Goal: Transaction & Acquisition: Purchase product/service

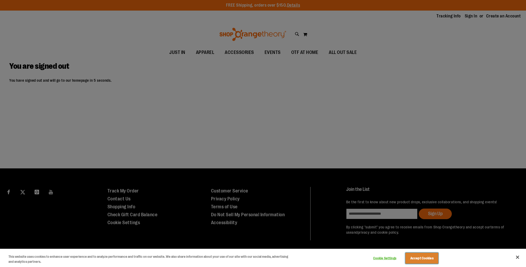
drag, startPoint x: 424, startPoint y: 260, endPoint x: 421, endPoint y: 259, distance: 4.0
click at [423, 260] on button "Accept Cookies" at bounding box center [421, 257] width 33 height 11
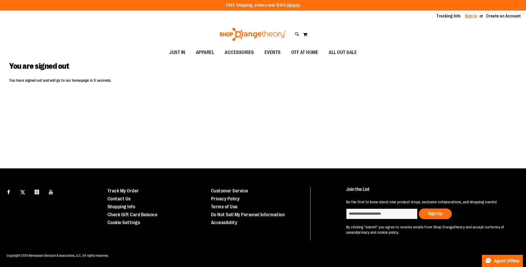
drag, startPoint x: 466, startPoint y: 13, endPoint x: 464, endPoint y: 16, distance: 3.3
click at [466, 13] on li "Sign In" at bounding box center [473, 16] width 17 height 6
click at [465, 16] on link "Sign In" at bounding box center [471, 16] width 13 height 6
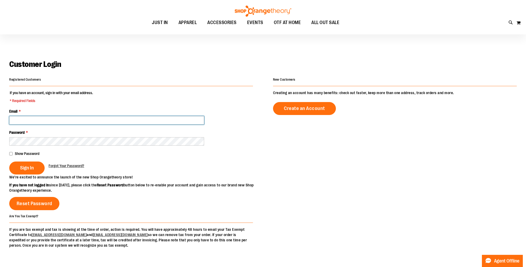
click at [145, 121] on input "Email *" at bounding box center [106, 120] width 195 height 8
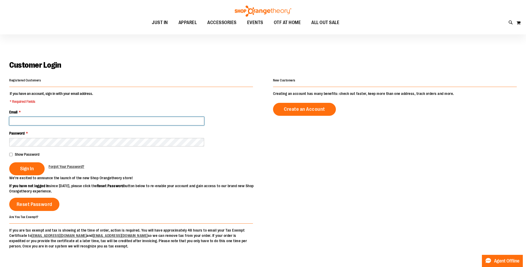
scroll to position [1, 0]
type input "**********"
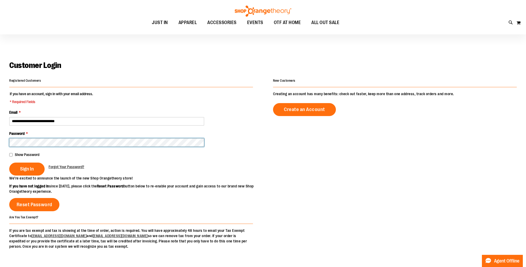
click at [9, 162] on button "Sign In" at bounding box center [26, 168] width 35 height 13
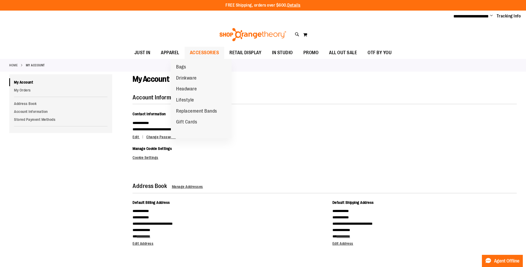
click at [195, 51] on span "ACCESSORIES" at bounding box center [204, 53] width 29 height 12
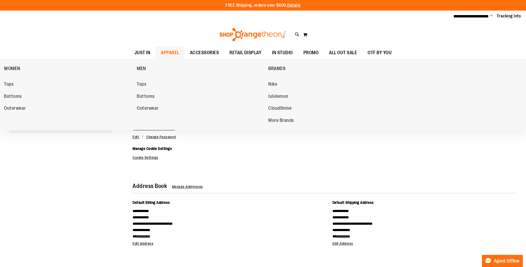
click at [161, 53] on span "APPAREL" at bounding box center [170, 53] width 18 height 12
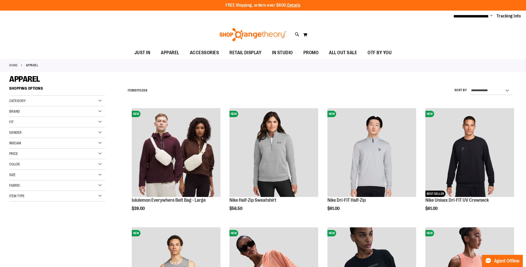
click at [47, 97] on div "Category" at bounding box center [57, 101] width 96 height 11
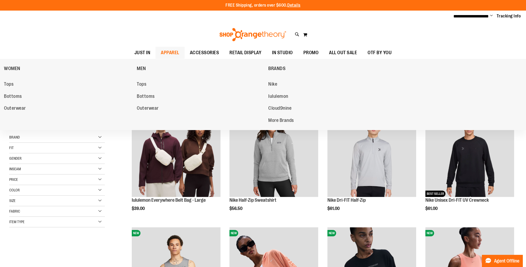
click at [161, 55] on span "APPAREL" at bounding box center [170, 53] width 18 height 12
click at [16, 83] on link "Tops" at bounding box center [68, 84] width 128 height 10
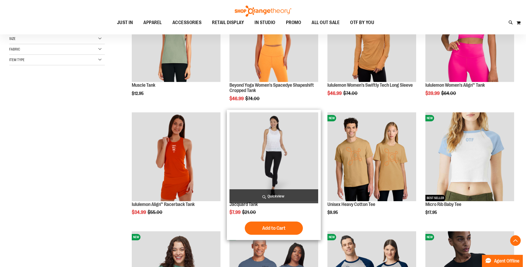
scroll to position [156, 0]
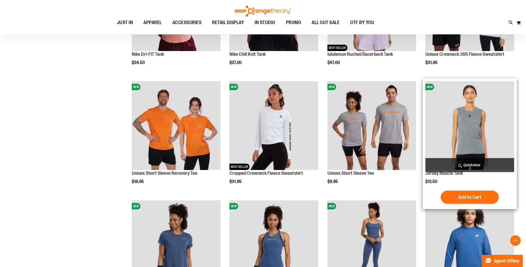
scroll to position [506, 0]
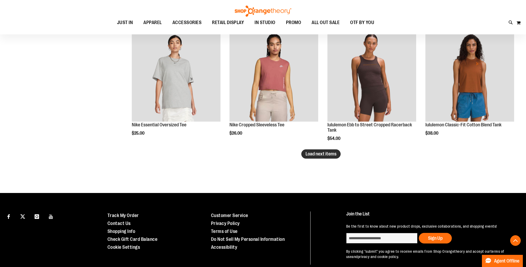
scroll to position [1024, 0]
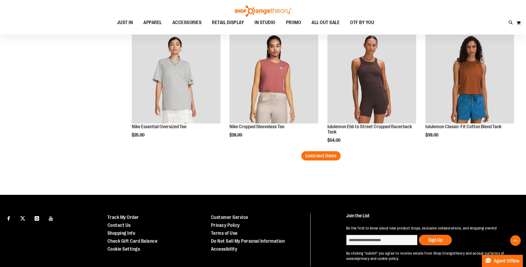
click at [329, 155] on span "Load next items" at bounding box center [320, 155] width 31 height 5
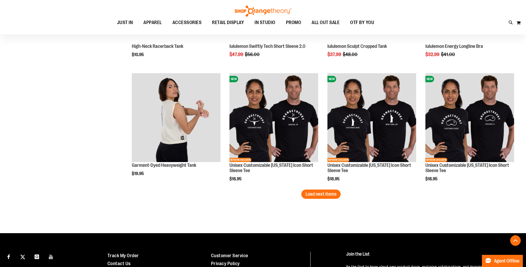
scroll to position [1342, 0]
click at [340, 197] on button "Load next items" at bounding box center [320, 193] width 39 height 9
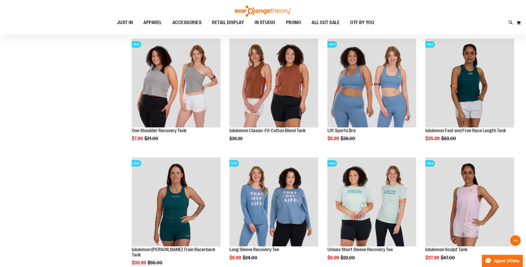
scroll to position [1615, 0]
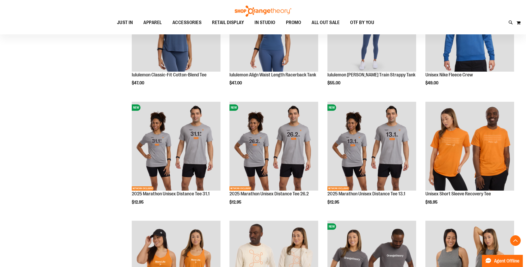
scroll to position [583, 0]
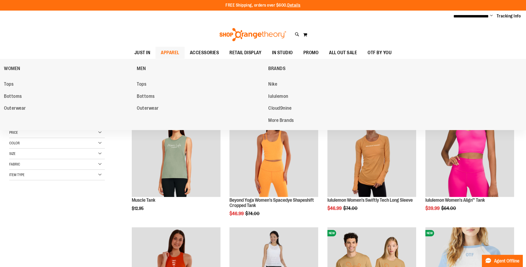
click at [143, 89] on li "Tops" at bounding box center [201, 84] width 129 height 11
click at [146, 82] on span "Tops" at bounding box center [142, 84] width 10 height 7
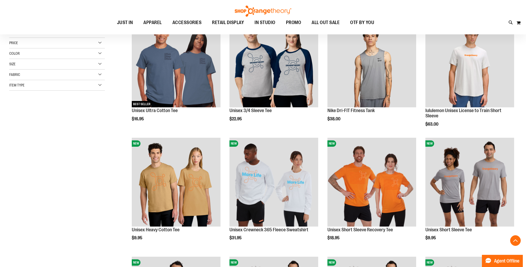
scroll to position [90, 0]
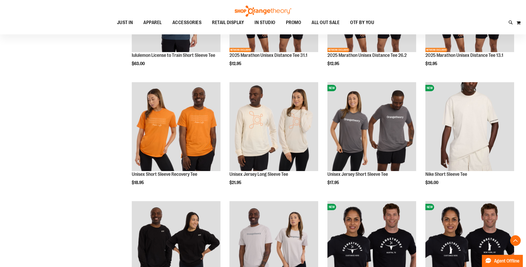
scroll to position [390, 0]
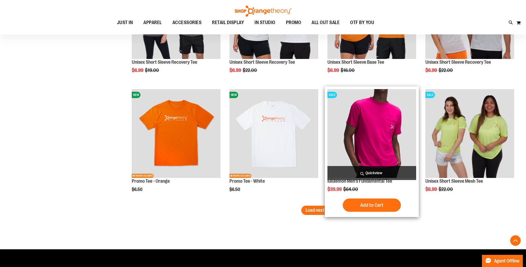
scroll to position [970, 0]
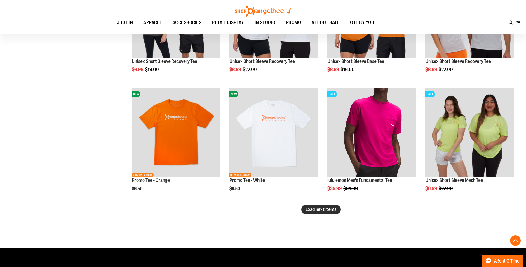
click at [335, 208] on span "Load next items" at bounding box center [320, 208] width 31 height 5
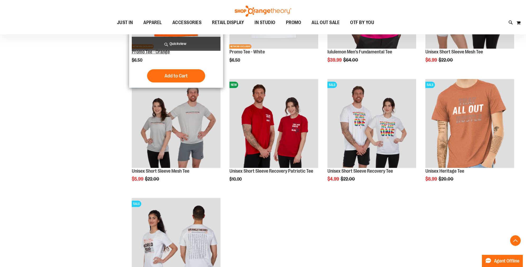
scroll to position [1121, 0]
